Goal: Information Seeking & Learning: Learn about a topic

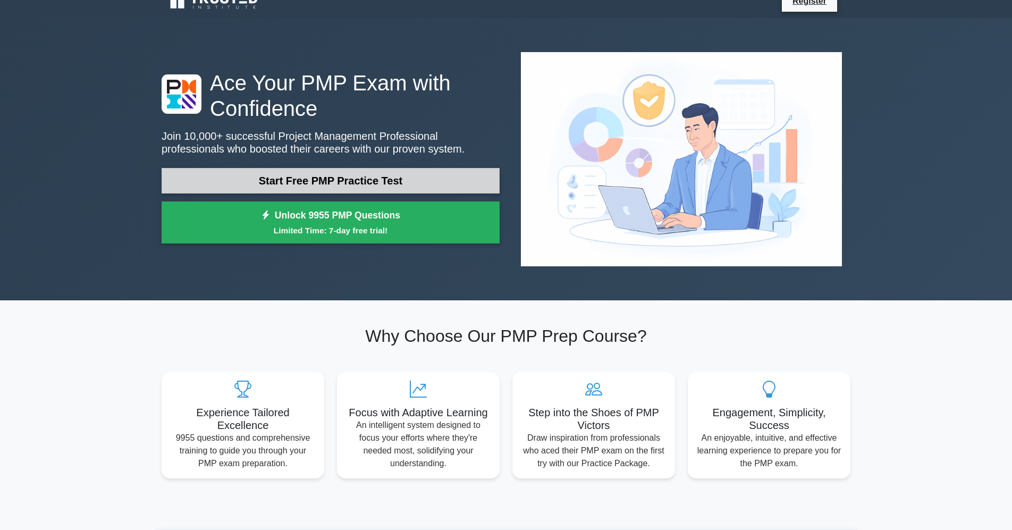
click at [317, 168] on link "Start Free PMP Practice Test" at bounding box center [331, 181] width 338 height 26
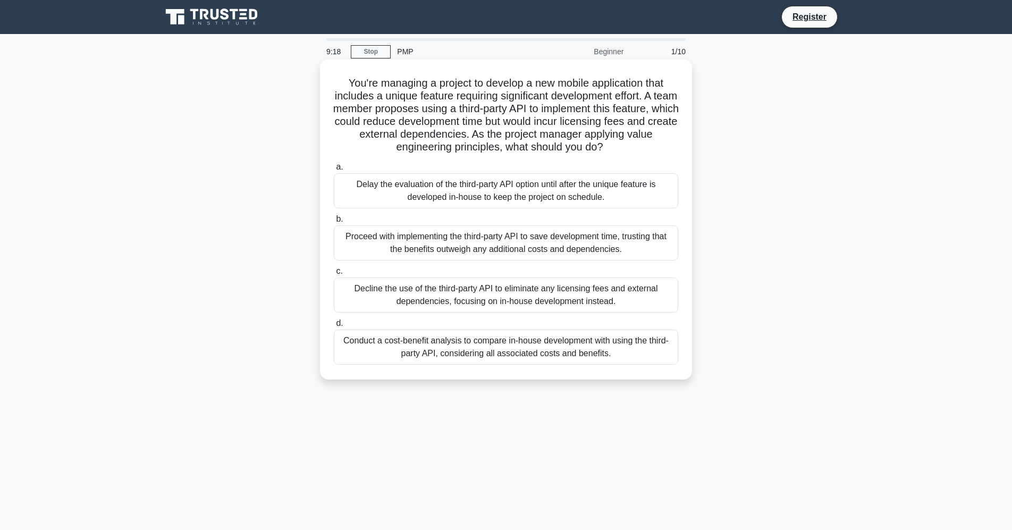
click at [364, 300] on div "Decline the use of the third-party API to eliminate any licensing fees and exte…" at bounding box center [506, 294] width 344 height 35
click at [334, 275] on input "c. Decline the use of the third-party API to eliminate any licensing fees and e…" at bounding box center [334, 271] width 0 height 7
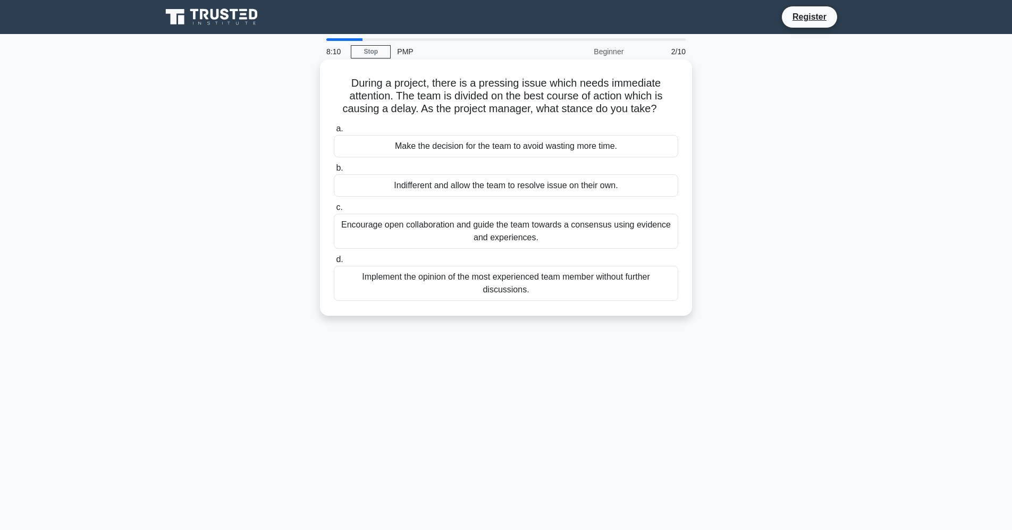
click at [514, 234] on div "Encourage open collaboration and guide the team towards a consensus using evide…" at bounding box center [506, 231] width 344 height 35
click at [334, 211] on input "c. Encourage open collaboration and guide the team towards a consensus using ev…" at bounding box center [334, 207] width 0 height 7
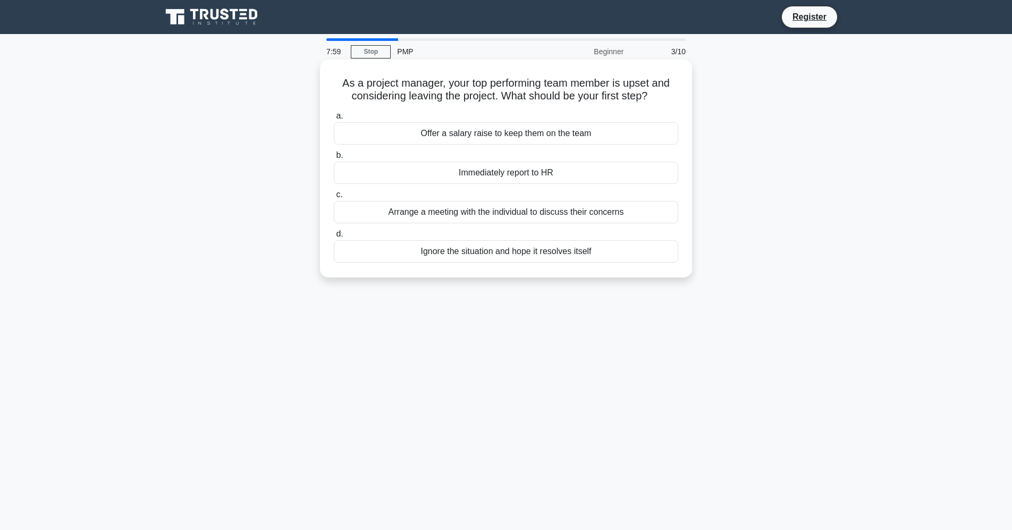
click at [498, 215] on div "Arrange a meeting with the individual to discuss their concerns" at bounding box center [506, 212] width 344 height 22
click at [334, 198] on input "c. Arrange a meeting with the individual to discuss their concerns" at bounding box center [334, 194] width 0 height 7
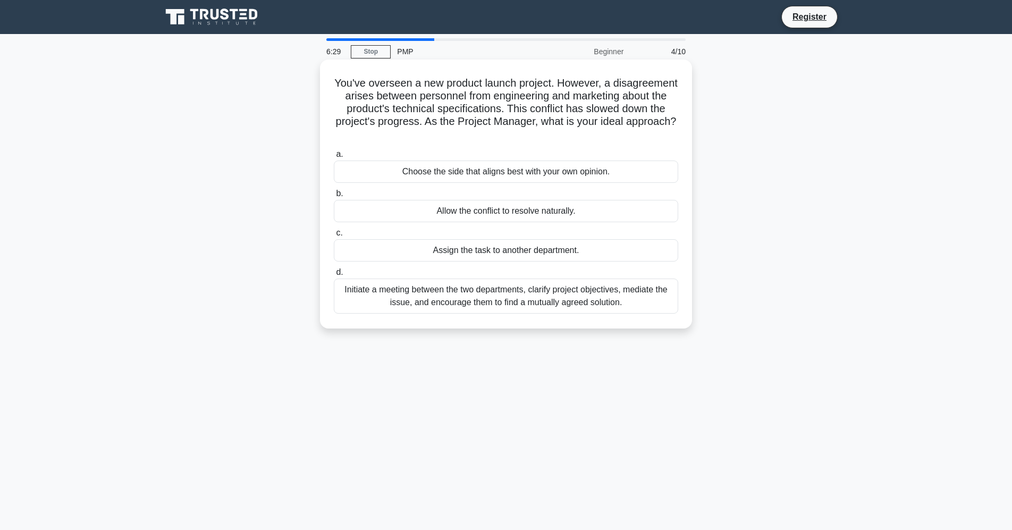
click at [610, 253] on div "Assign the task to another department." at bounding box center [506, 250] width 344 height 22
click at [334, 236] on input "c. Assign the task to another department." at bounding box center [334, 233] width 0 height 7
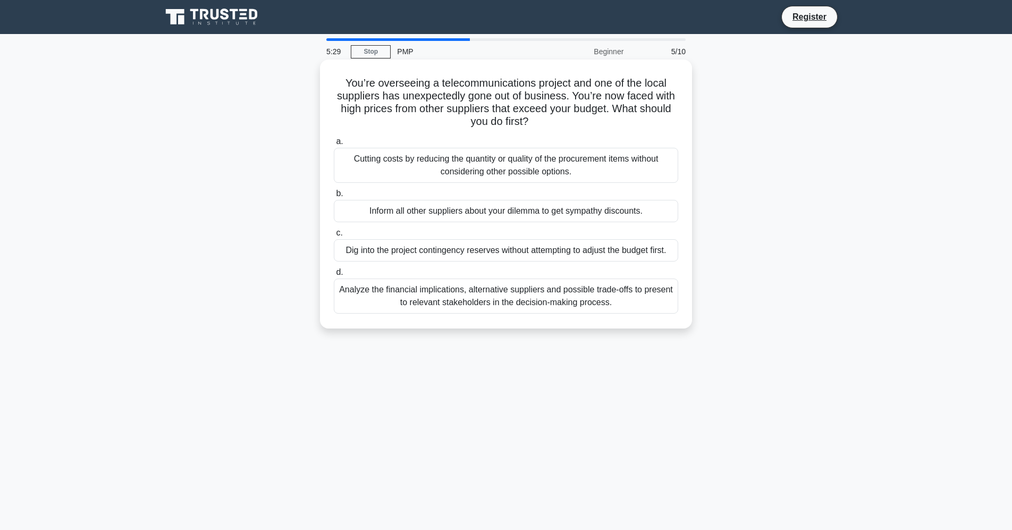
click at [541, 301] on div "Analyze the financial implications, alternative suppliers and possible trade-of…" at bounding box center [506, 295] width 344 height 35
click at [334, 276] on input "d. Analyze the financial implications, alternative suppliers and possible trade…" at bounding box center [334, 272] width 0 height 7
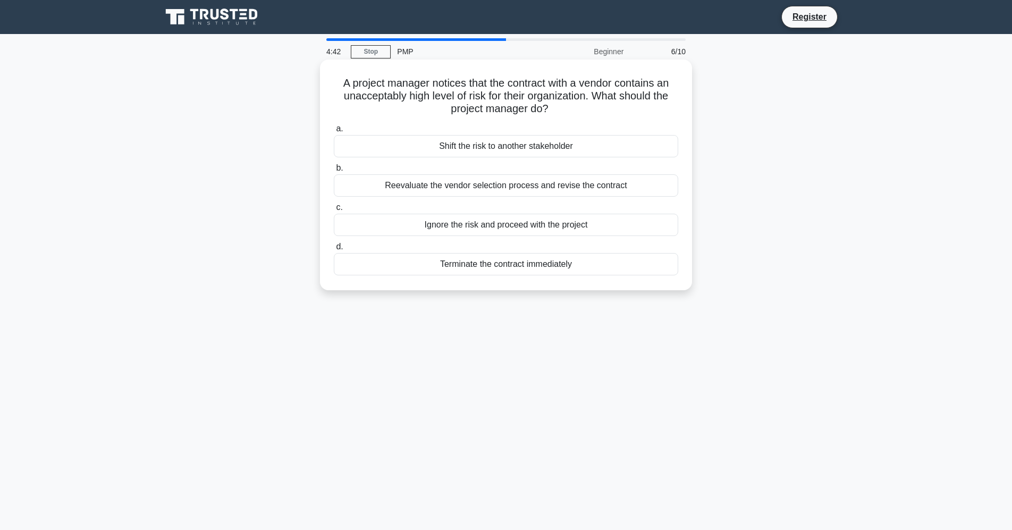
click at [460, 192] on div "Reevaluate the vendor selection process and revise the contract" at bounding box center [506, 185] width 344 height 22
click at [334, 172] on input "b. Reevaluate the vendor selection process and revise the contract" at bounding box center [334, 168] width 0 height 7
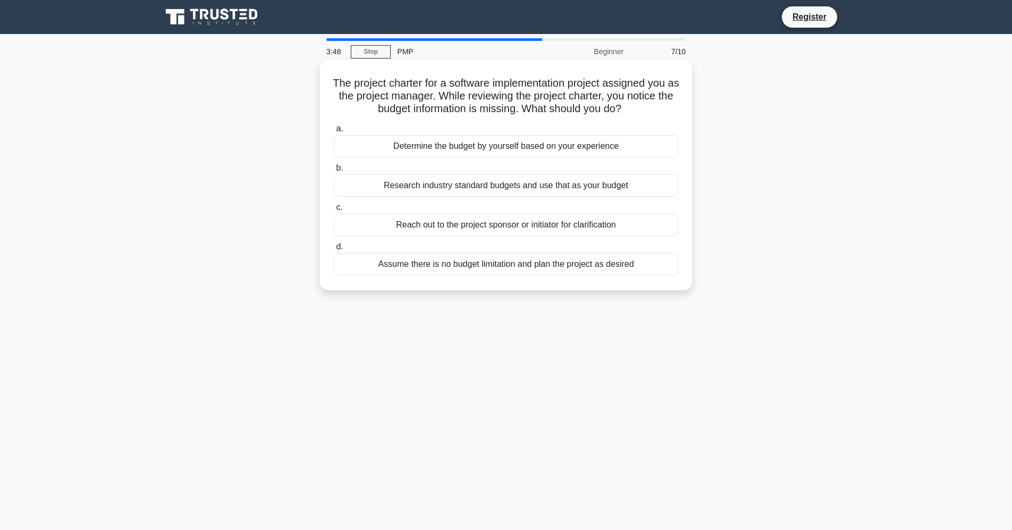
click at [483, 226] on div "Reach out to the project sponsor or initiator for clarification" at bounding box center [506, 225] width 344 height 22
click at [334, 211] on input "c. Reach out to the project sponsor or initiator for clarification" at bounding box center [334, 207] width 0 height 7
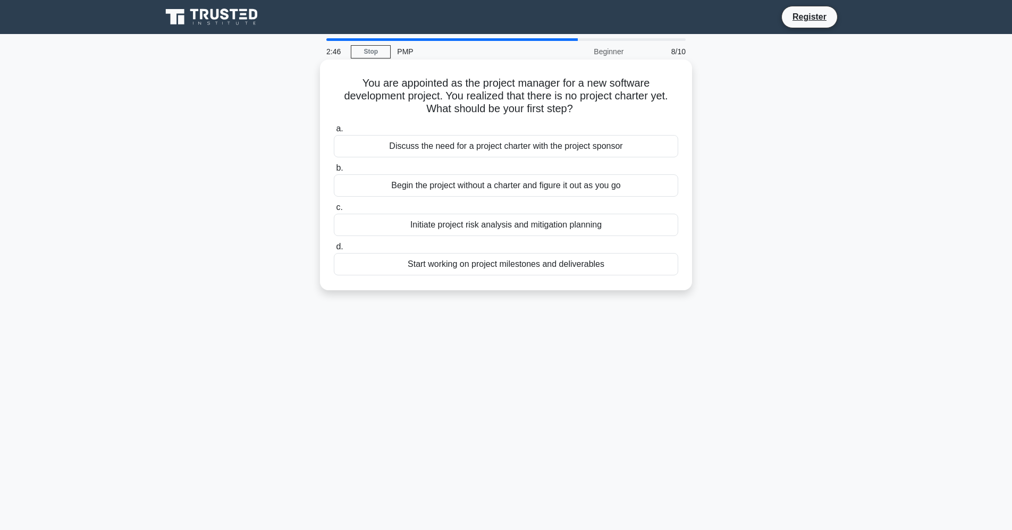
click at [488, 146] on div "Discuss the need for a project charter with the project sponsor" at bounding box center [506, 146] width 344 height 22
click at [334, 132] on input "a. Discuss the need for a project charter with the project sponsor" at bounding box center [334, 128] width 0 height 7
click at [484, 227] on div "Document the issues and discuss them with the vendor" at bounding box center [506, 225] width 344 height 22
click at [334, 211] on input "c. Document the issues and discuss them with the vendor" at bounding box center [334, 207] width 0 height 7
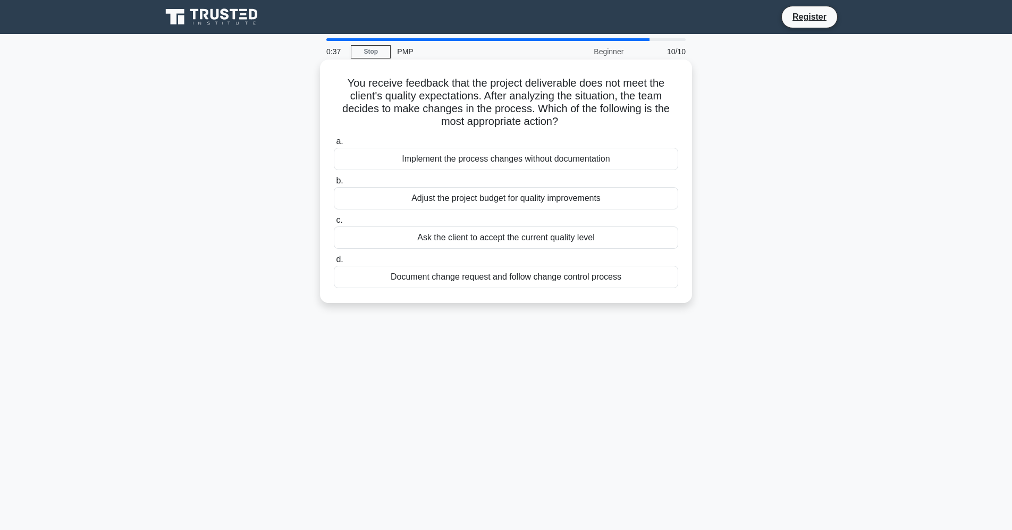
click at [501, 199] on div "Adjust the project budget for quality improvements" at bounding box center [506, 198] width 344 height 22
click at [334, 184] on input "b. Adjust the project budget for quality improvements" at bounding box center [334, 180] width 0 height 7
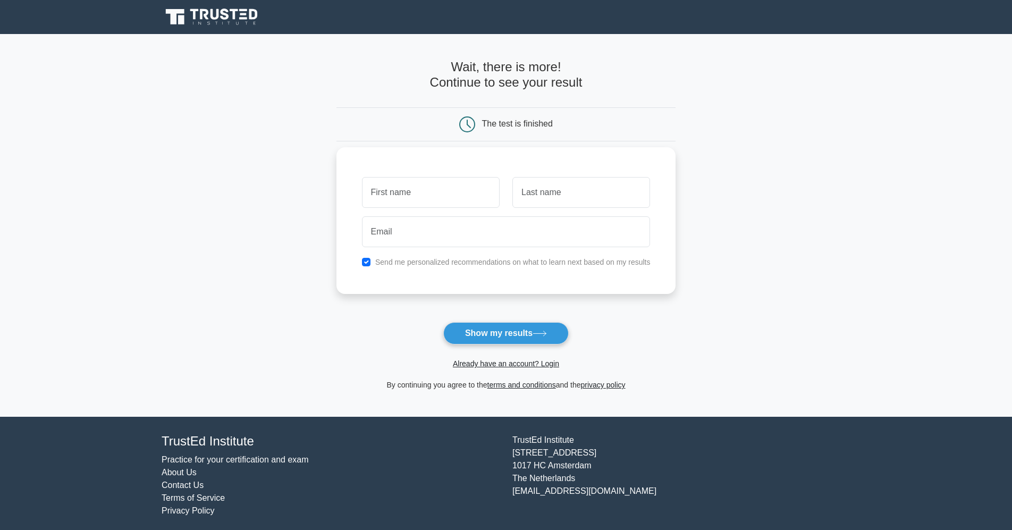
click at [460, 197] on input "text" at bounding box center [431, 192] width 138 height 31
type input "suhail"
type input "ahmed"
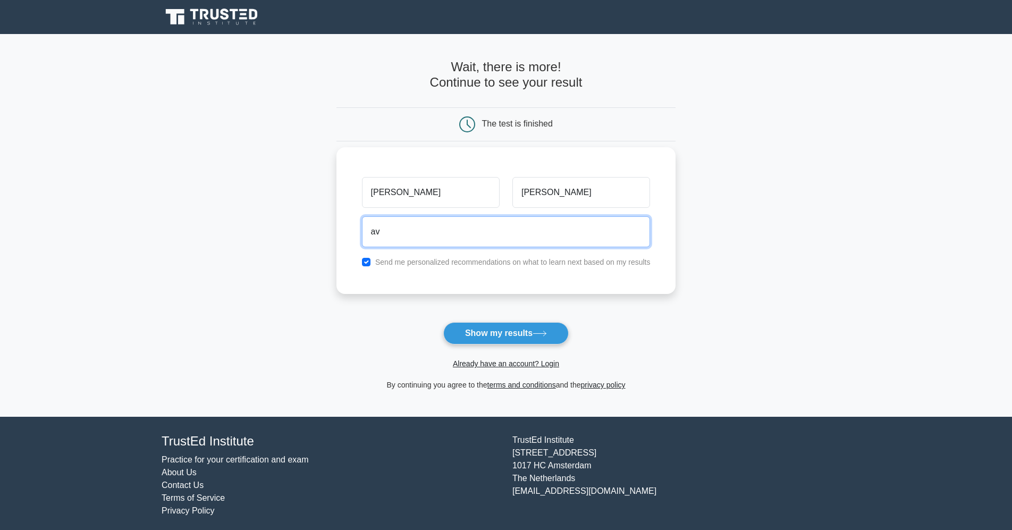
type input "a"
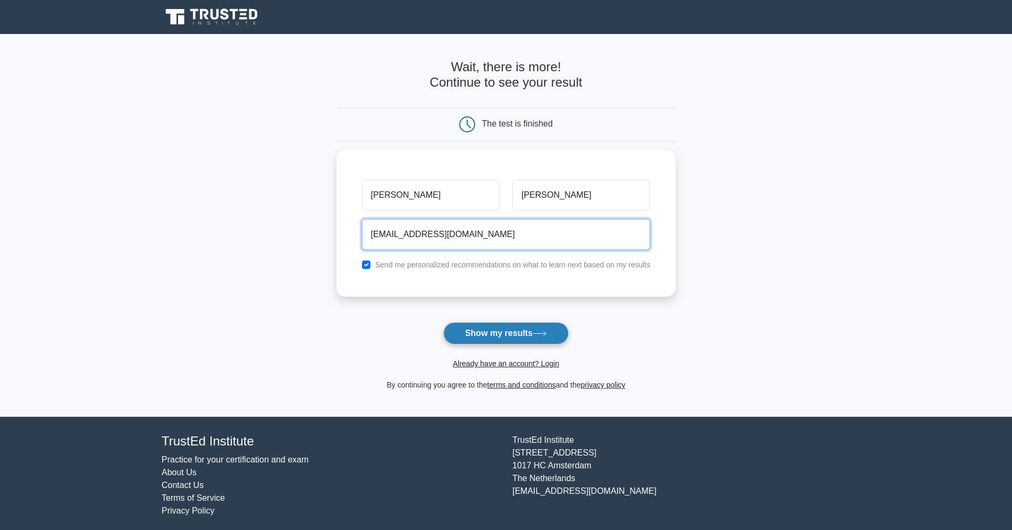
type input "screamigforce1@yahoo.co.in"
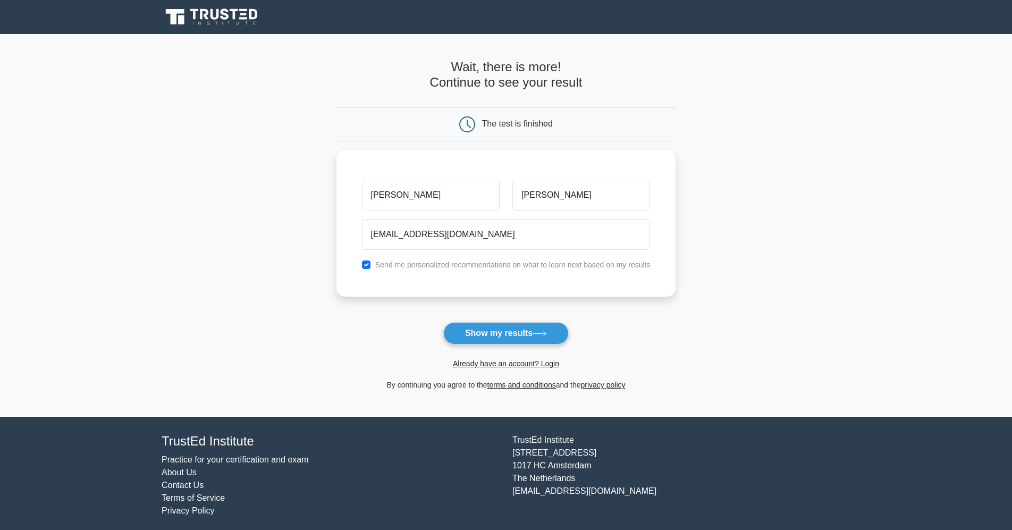
click at [489, 332] on button "Show my results" at bounding box center [505, 333] width 125 height 22
